Goal: Navigation & Orientation: Find specific page/section

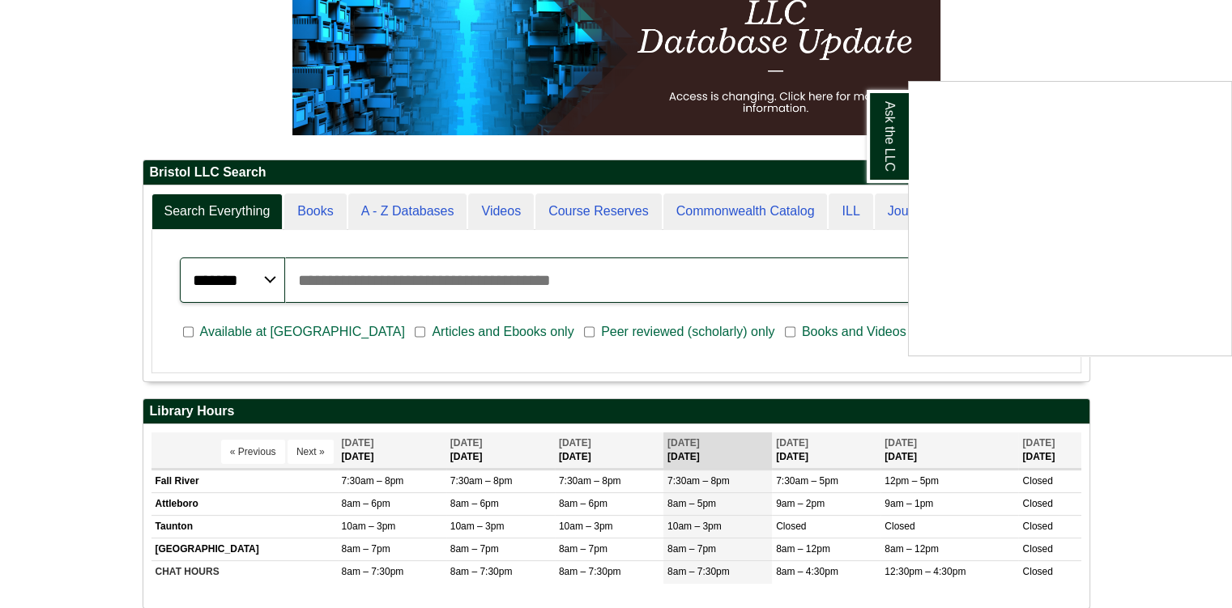
click at [90, 330] on div "Ask the LLC" at bounding box center [616, 304] width 1232 height 608
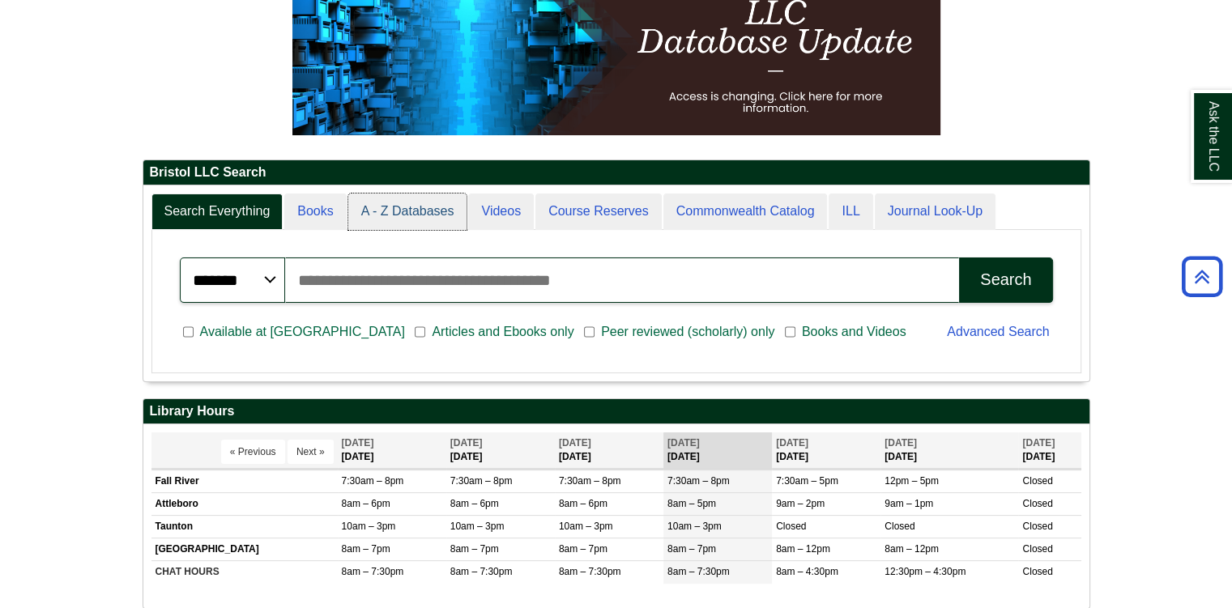
click at [432, 195] on link "A - Z Databases" at bounding box center [407, 212] width 119 height 36
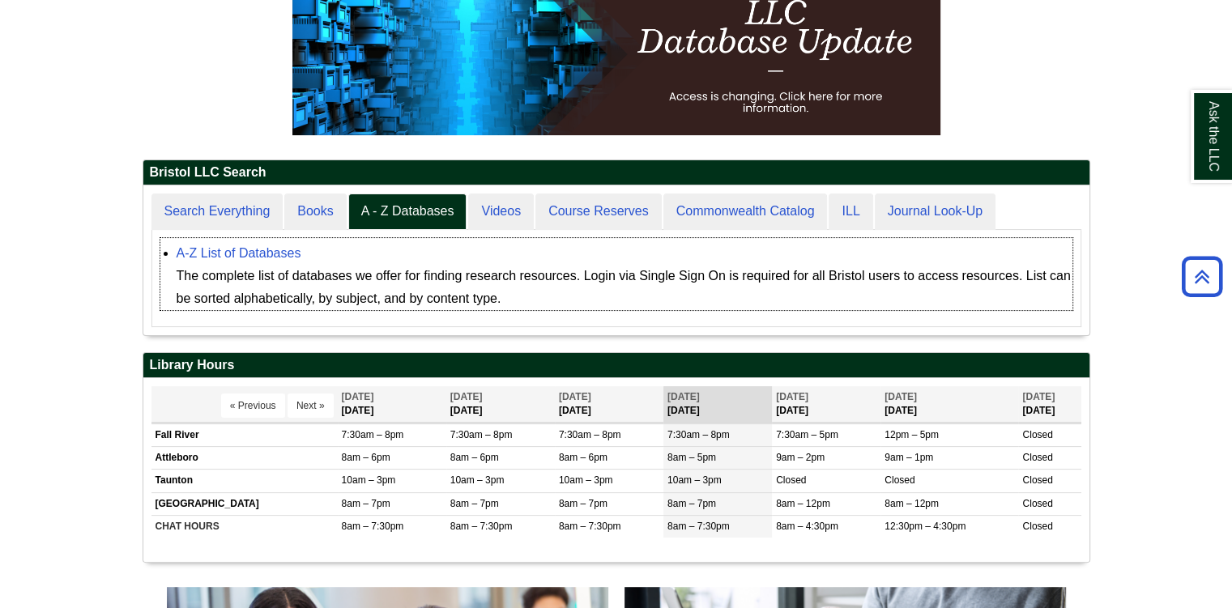
click at [277, 259] on div "A-Z List of Databases The complete list of databases we offer for finding resea…" at bounding box center [625, 276] width 896 height 68
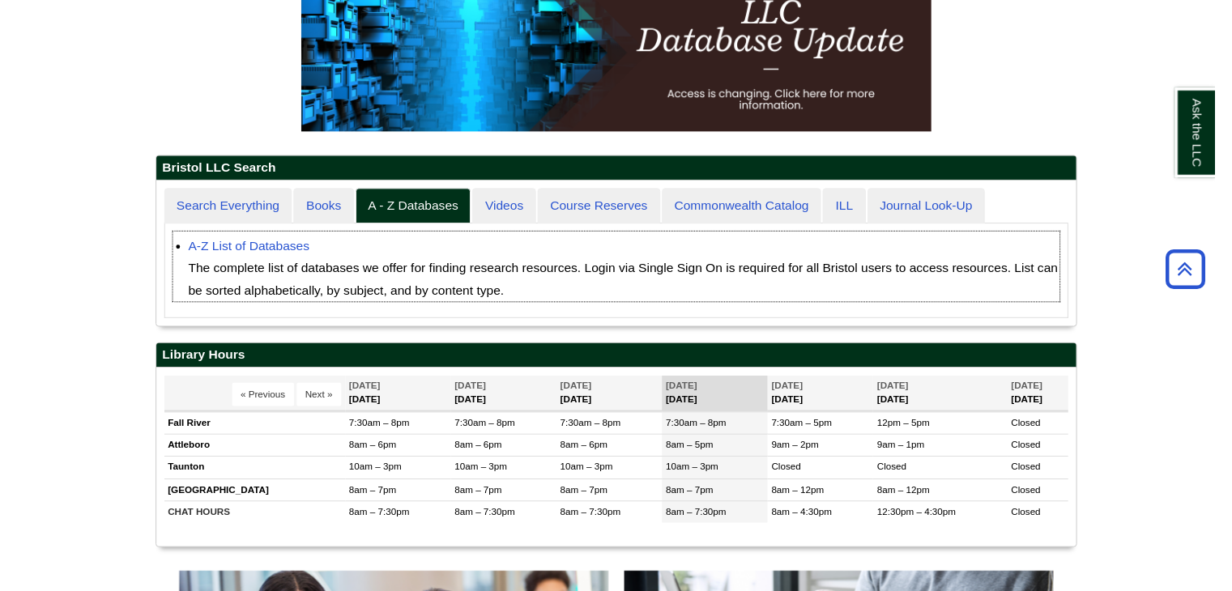
scroll to position [149, 946]
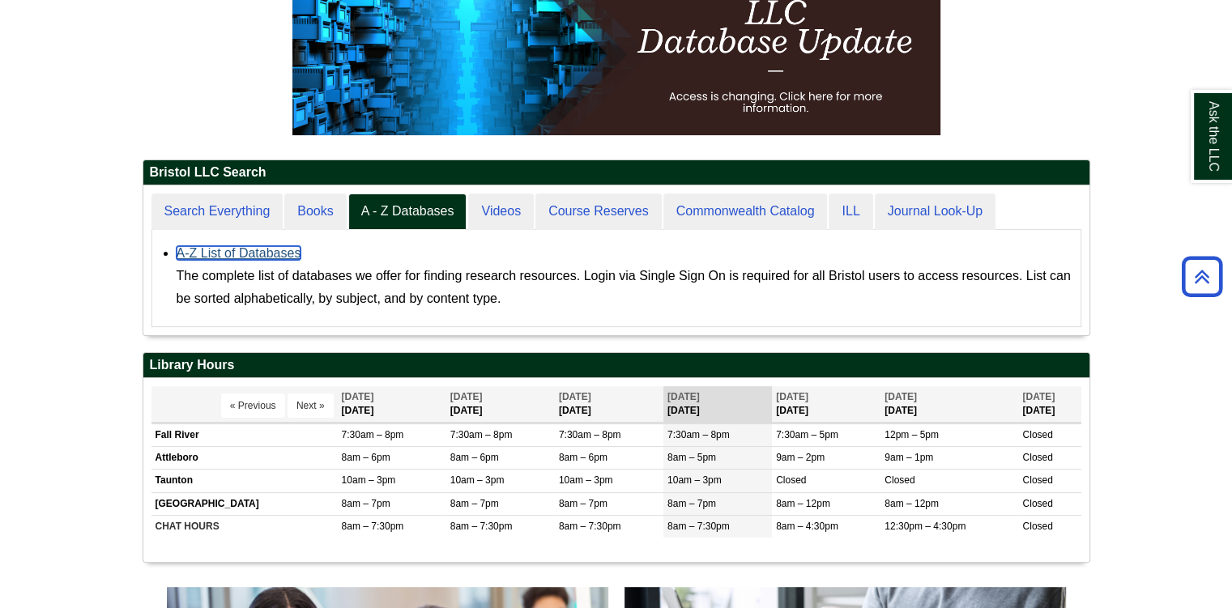
click at [279, 253] on link "A-Z List of Databases" at bounding box center [239, 253] width 125 height 14
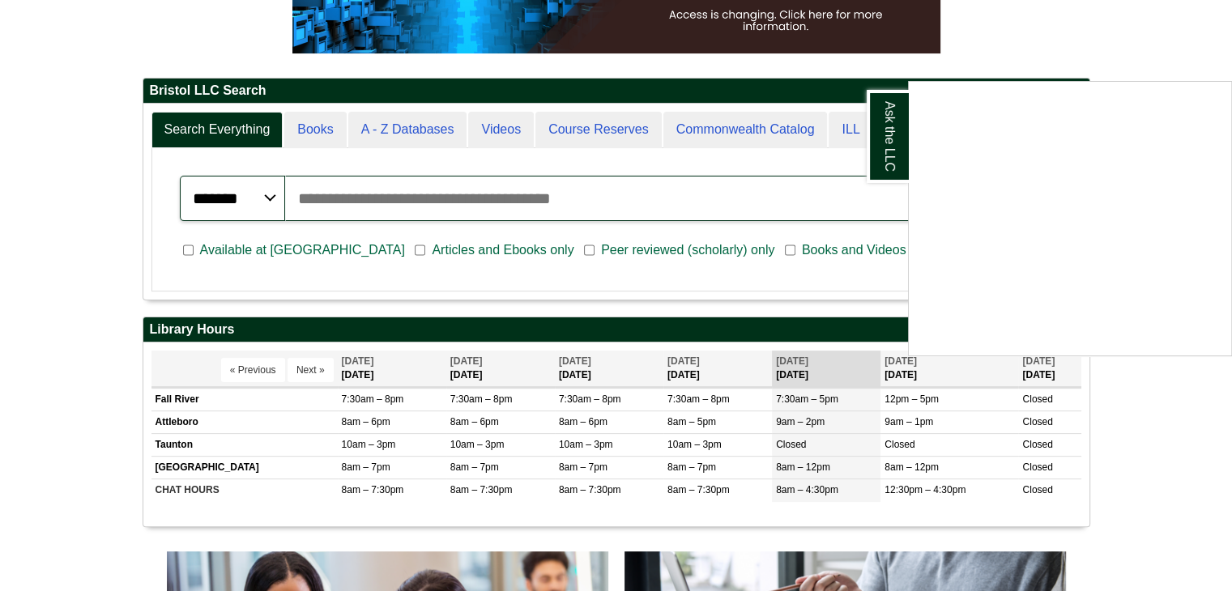
scroll to position [345, 0]
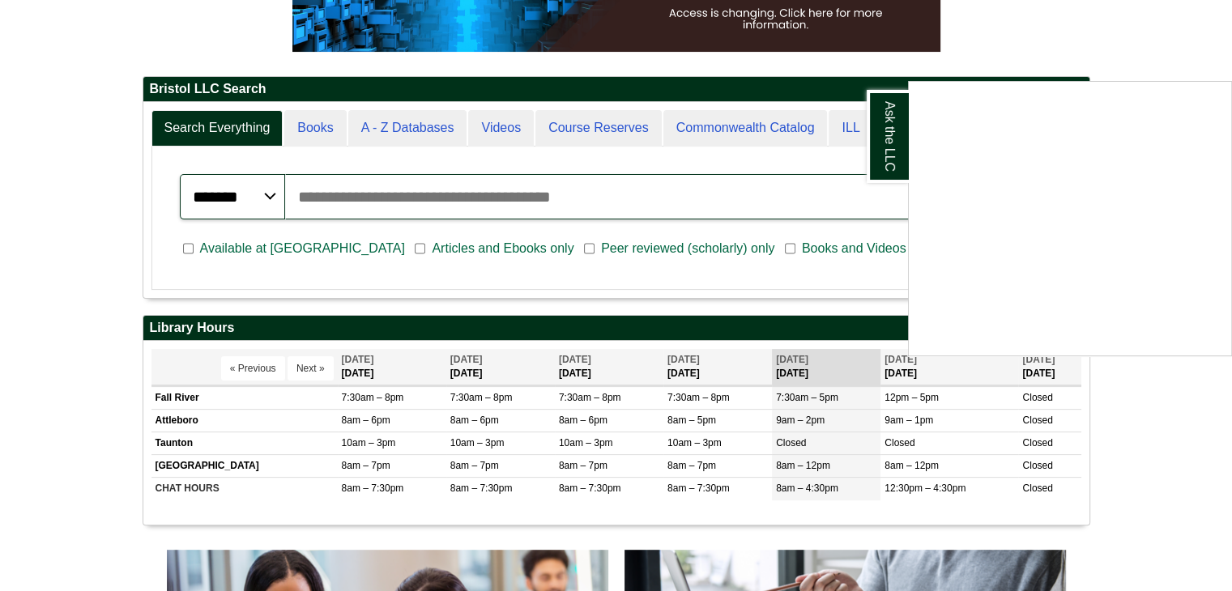
click at [492, 246] on div "Ask the LLC" at bounding box center [616, 295] width 1232 height 591
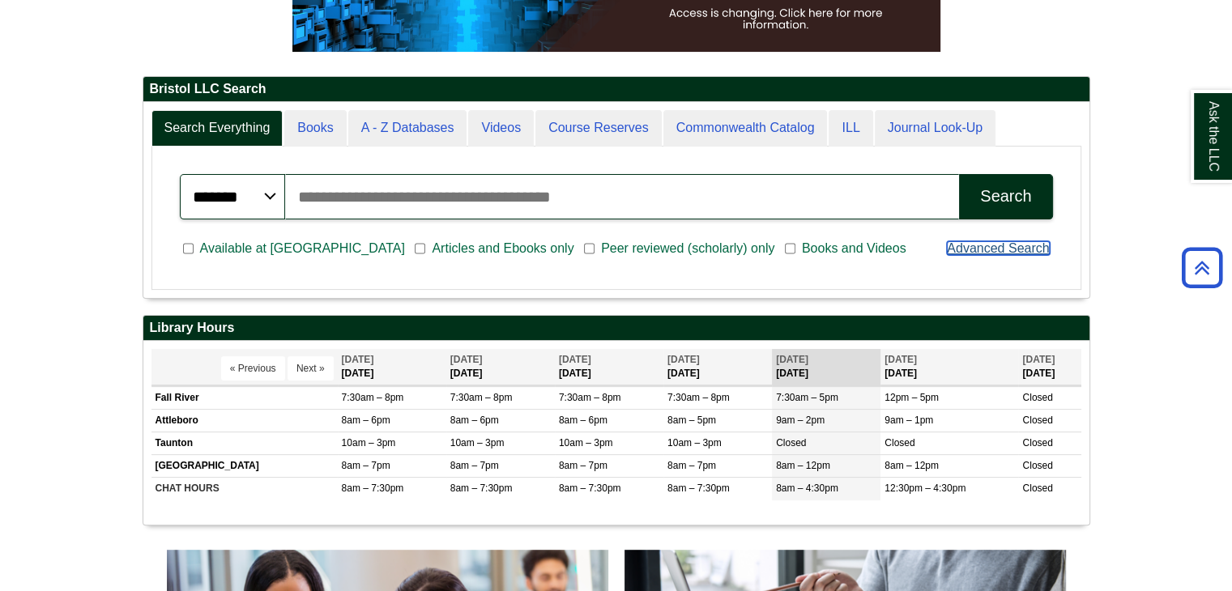
click at [1004, 241] on link "Advanced Search" at bounding box center [998, 248] width 102 height 14
